Goal: Information Seeking & Learning: Learn about a topic

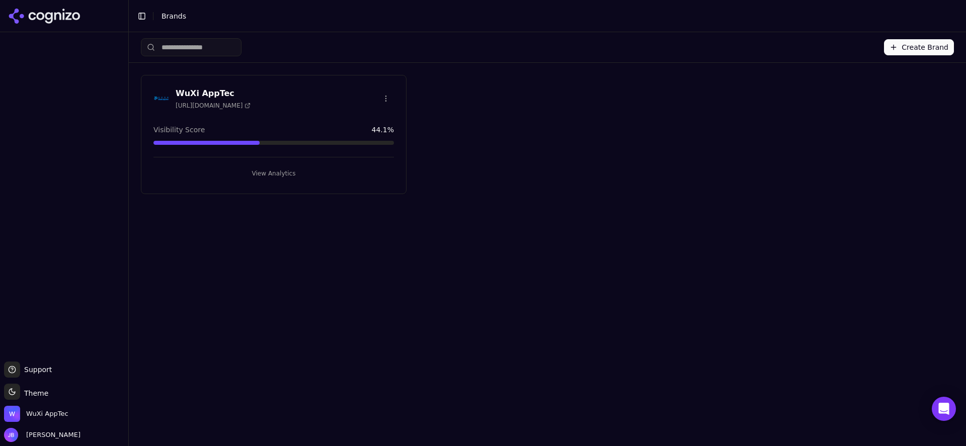
click at [289, 180] on div "WuXi AppTec [URL][DOMAIN_NAME] Visibility Score 44.1 % View Analytics" at bounding box center [274, 134] width 266 height 119
click at [288, 174] on button "View Analytics" at bounding box center [273, 173] width 240 height 16
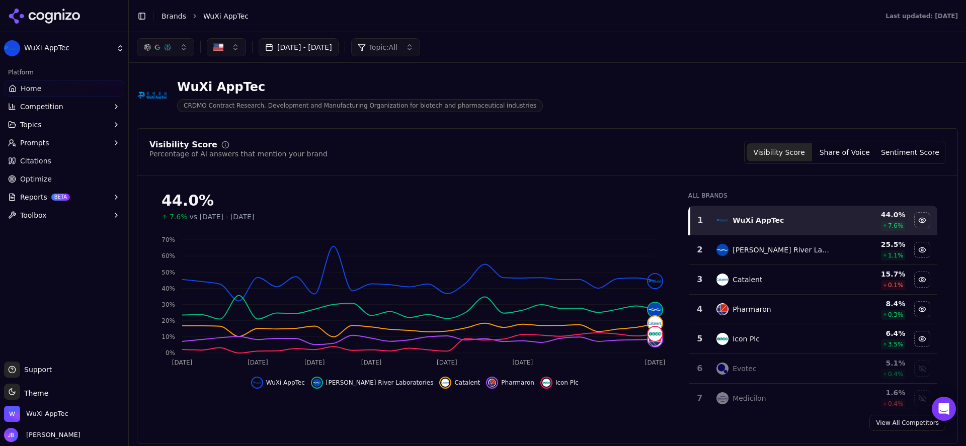
click at [66, 163] on link "Citations" at bounding box center [64, 161] width 120 height 16
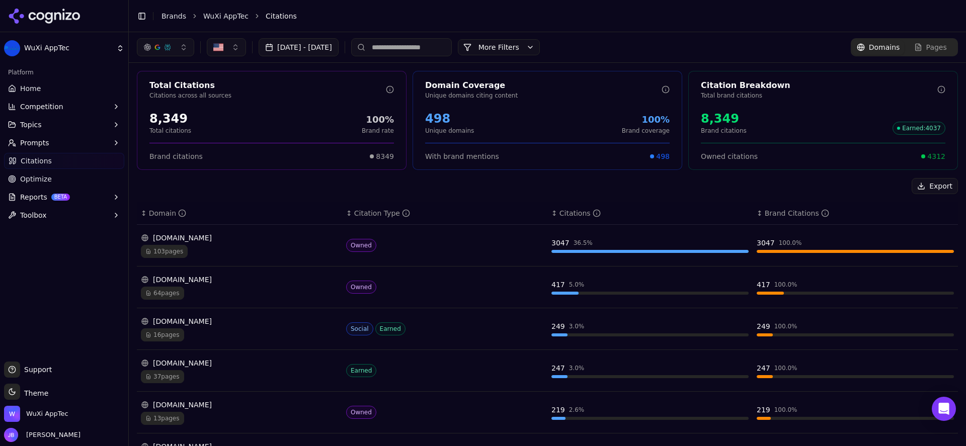
click at [364, 48] on circle at bounding box center [361, 47] width 6 height 6
click at [405, 49] on input at bounding box center [401, 47] width 101 height 18
type input "********"
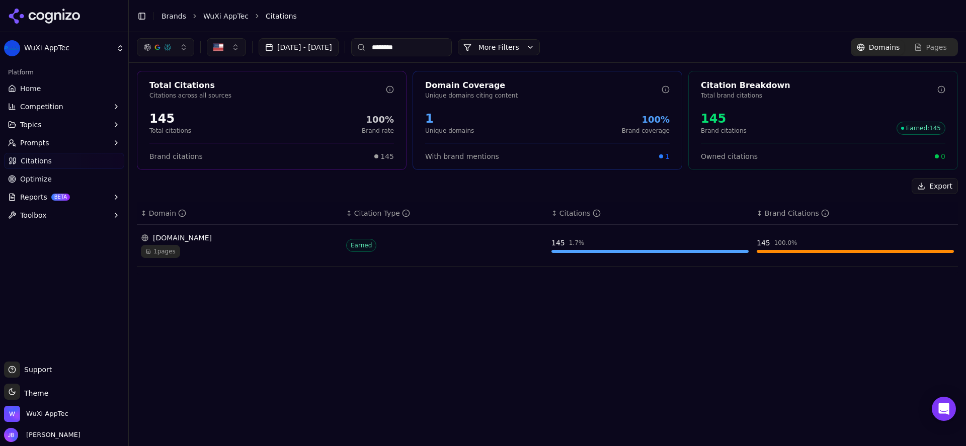
click at [511, 252] on td "Earned" at bounding box center [444, 246] width 205 height 42
click at [578, 238] on div "145 1.7 %" at bounding box center [649, 243] width 197 height 10
click at [271, 252] on div "1 pages" at bounding box center [239, 251] width 197 height 13
